Goal: Task Accomplishment & Management: Manage account settings

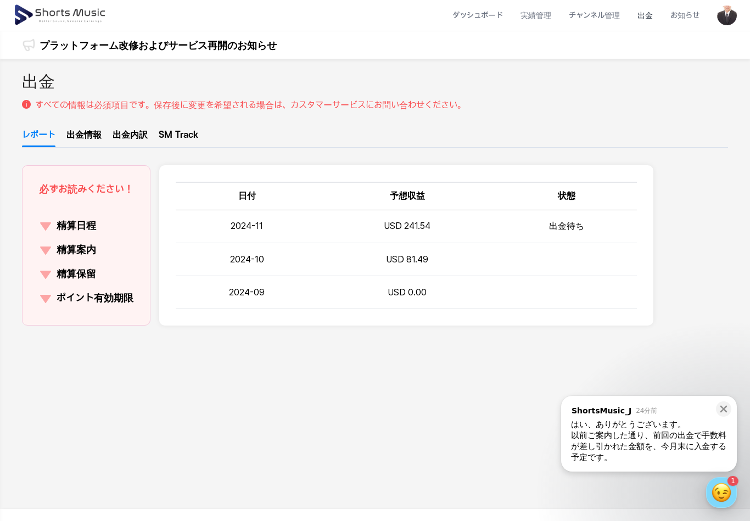
click at [94, 132] on link "出金情報" at bounding box center [83, 137] width 35 height 19
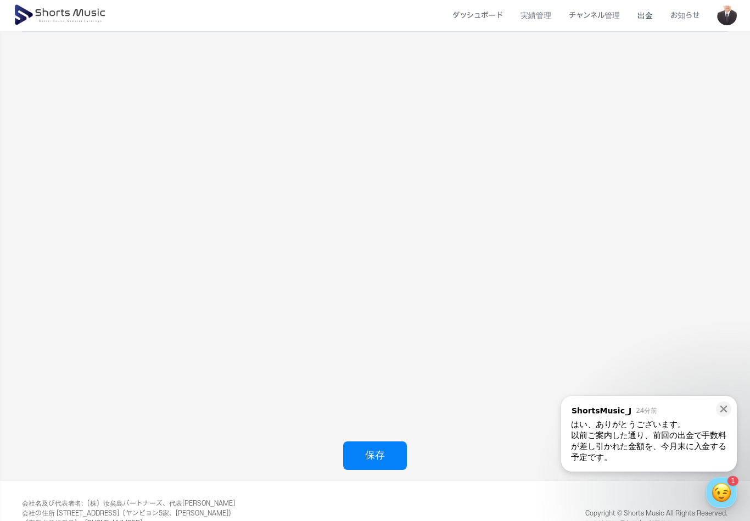
scroll to position [131, 0]
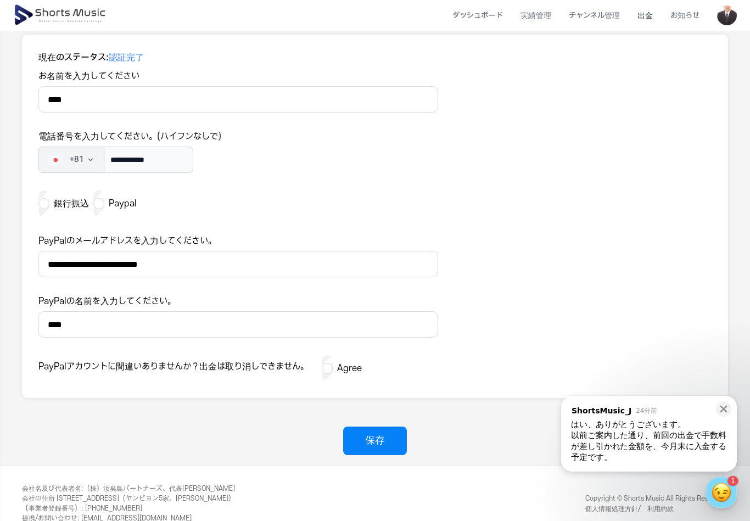
click at [703, 430] on div "はい、ありがとうございます。" at bounding box center [649, 424] width 156 height 11
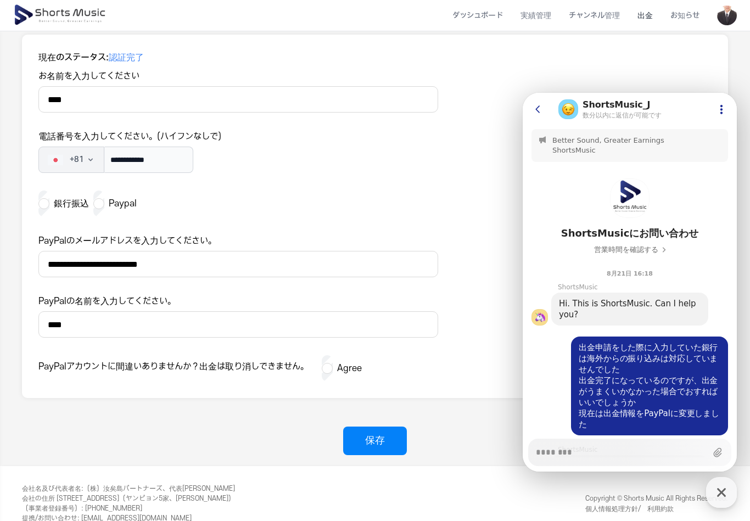
type textarea "*"
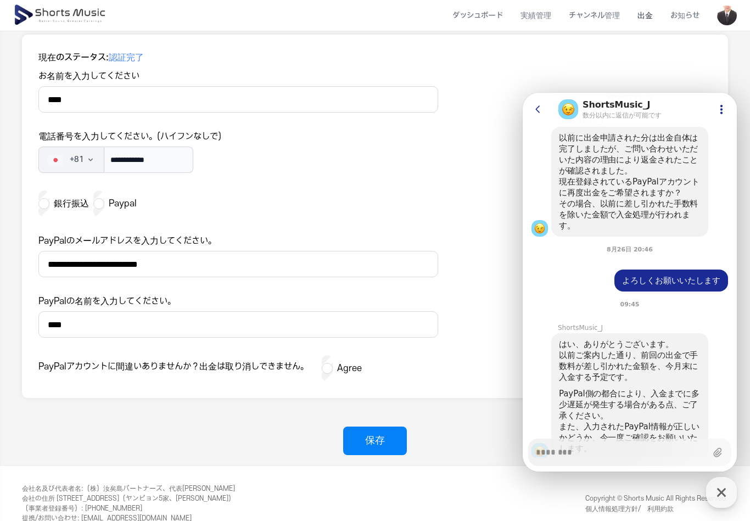
click at [672, 505] on link "個人情報処理方針/　利用約款" at bounding box center [629, 509] width 88 height 8
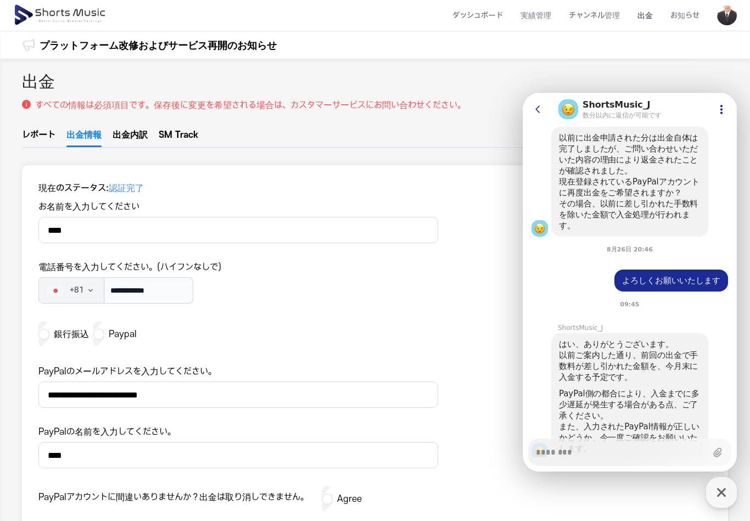
click at [131, 133] on link "出金内訳" at bounding box center [130, 137] width 35 height 19
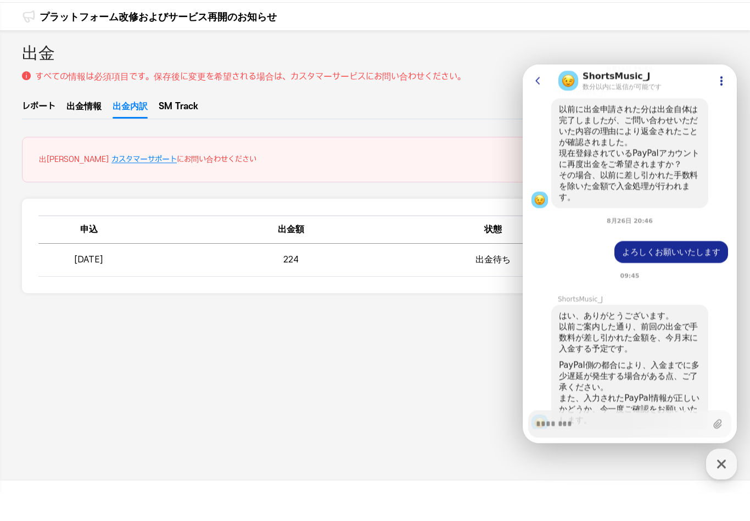
scroll to position [43, 0]
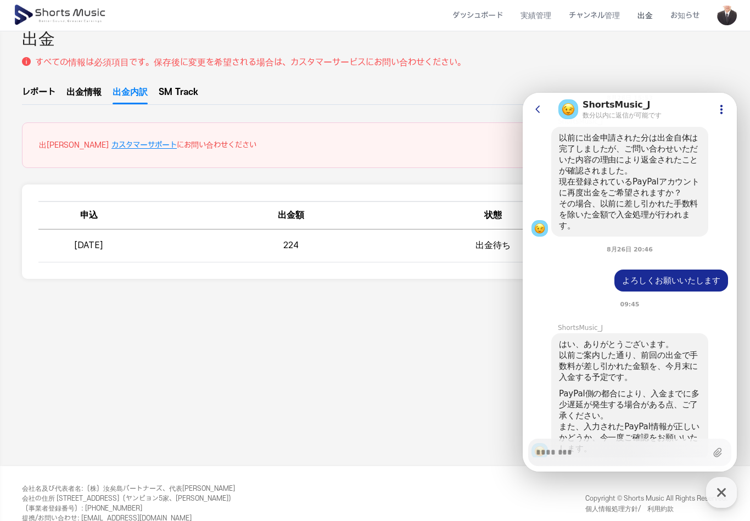
click at [542, 105] on icon at bounding box center [538, 109] width 11 height 11
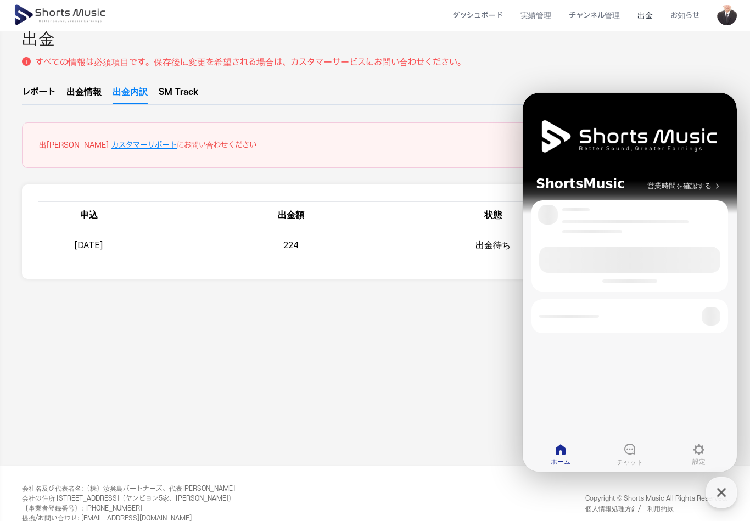
click at [728, 502] on icon "button" at bounding box center [722, 493] width 20 height 20
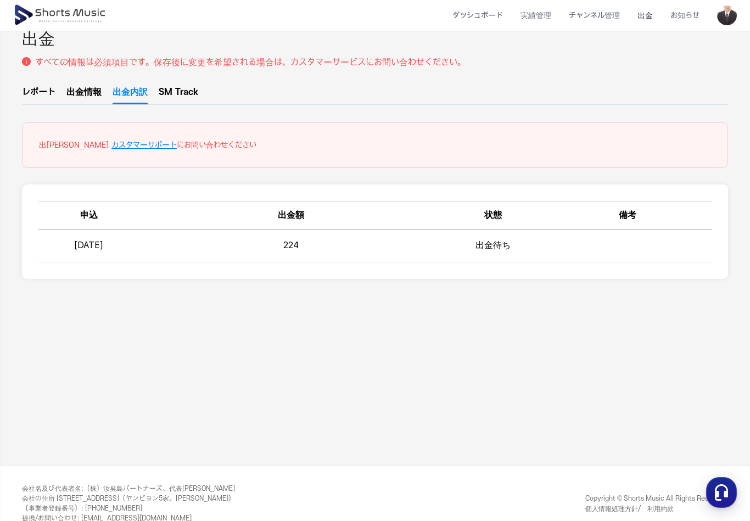
click at [498, 251] on td "出金待ち" at bounding box center [493, 246] width 101 height 33
click at [481, 245] on td "出金待ち" at bounding box center [493, 246] width 101 height 33
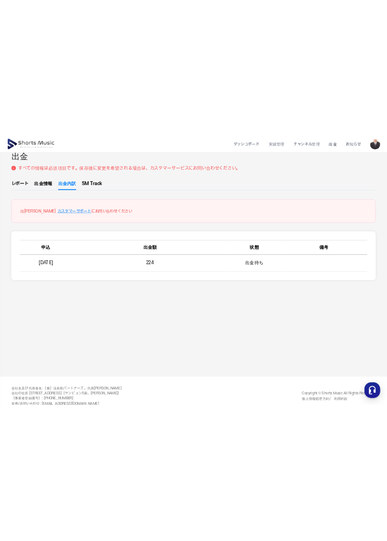
scroll to position [0, 0]
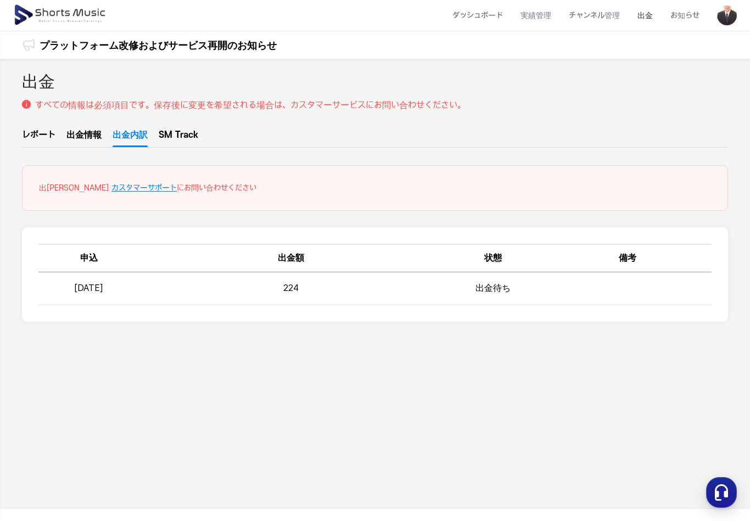
click at [184, 138] on link "SM Track" at bounding box center [179, 137] width 40 height 19
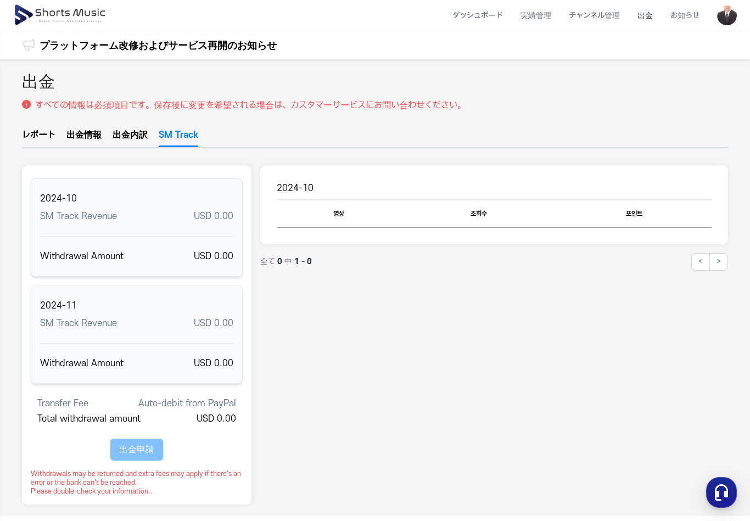
click at [58, 126] on div "出金 すべての情報は必須項目です。保存後に変更を希望される場合は、カスタマーサービスにお問い合わせください。 レポート 出金情報 出金内訳 SM Track …" at bounding box center [375, 287] width 750 height 457
click at [646, 16] on li "出金" at bounding box center [645, 15] width 33 height 29
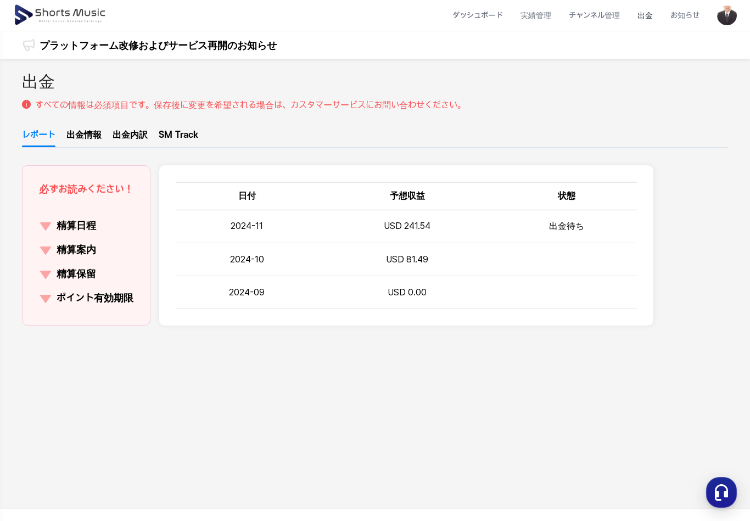
click at [92, 223] on p "精算日程" at bounding box center [77, 226] width 40 height 15
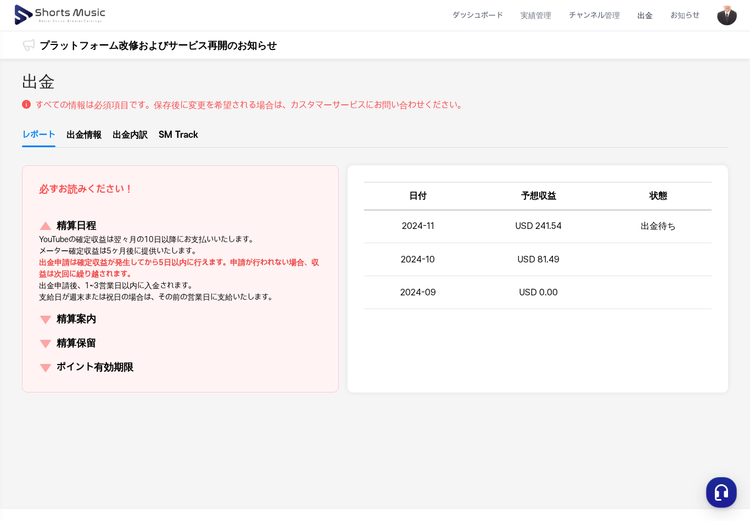
click at [135, 320] on button "精算案内" at bounding box center [180, 319] width 283 height 15
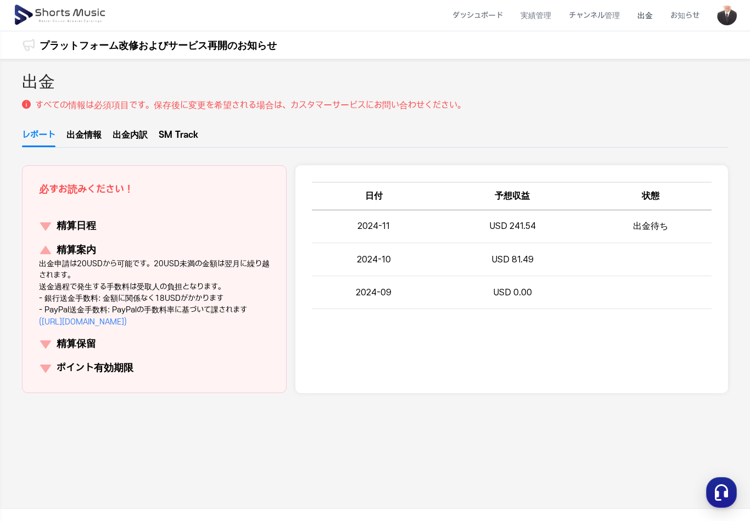
click at [93, 126] on div "出金 すべての情報は必須項目です。保存後に変更を希望される場合は、カスタマーサービスにお問い合わせください。 レポート 出金情報 出金内訳 SM Track …" at bounding box center [375, 284] width 750 height 450
click at [101, 129] on link "出金情報" at bounding box center [83, 137] width 35 height 19
